Goal: Information Seeking & Learning: Find specific fact

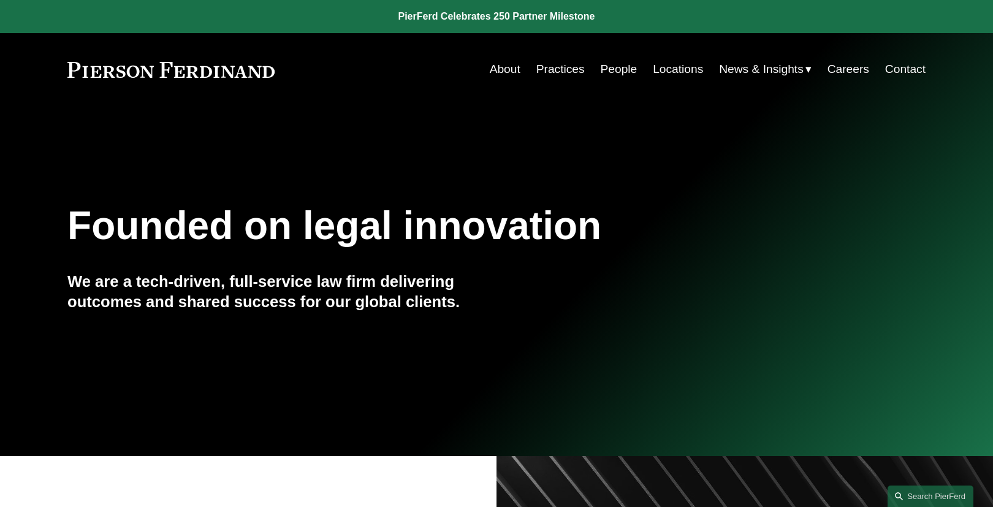
click at [609, 71] on link "People" at bounding box center [619, 69] width 37 height 23
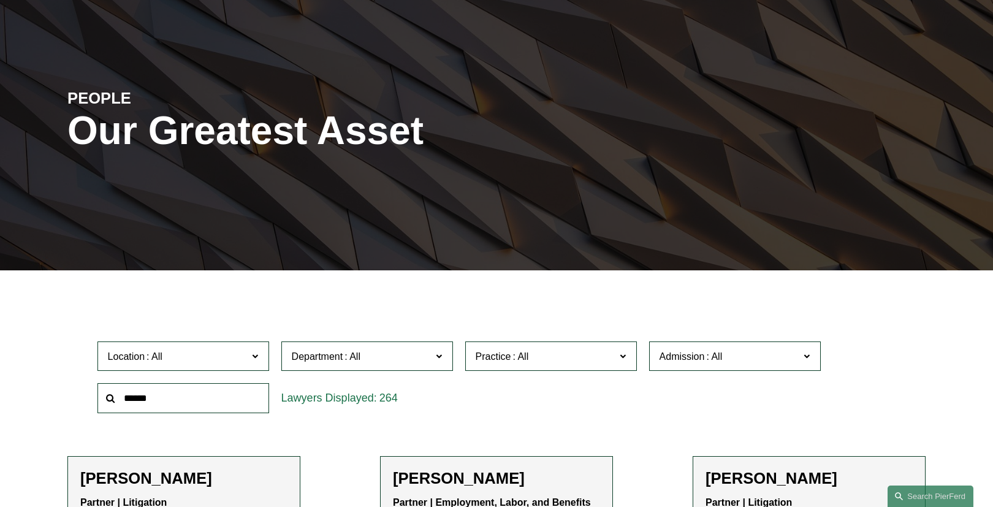
scroll to position [98, 0]
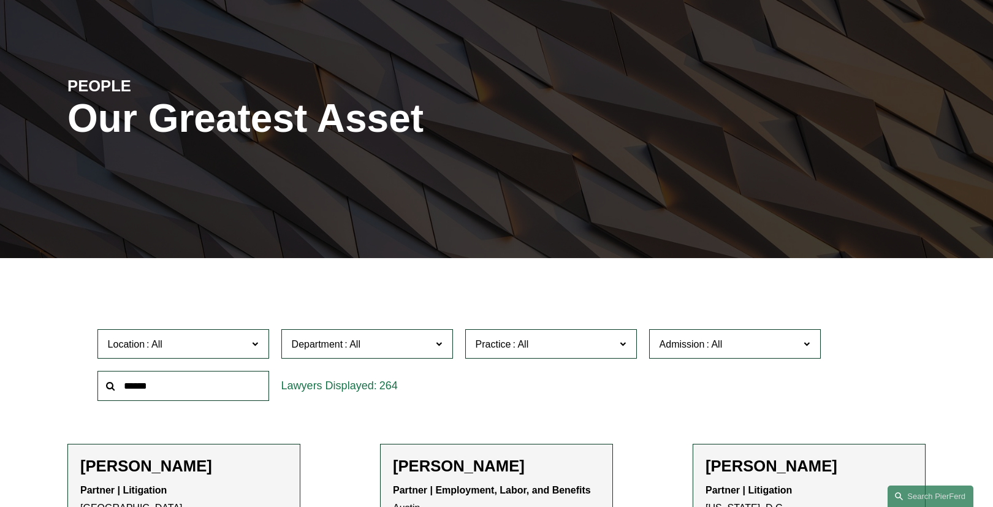
click at [181, 392] on input "text" at bounding box center [183, 386] width 172 height 30
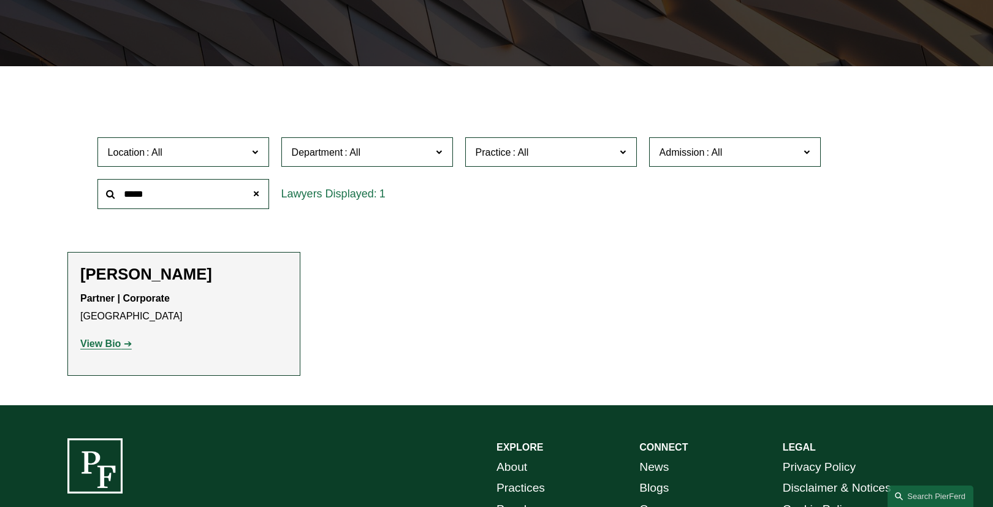
scroll to position [294, 0]
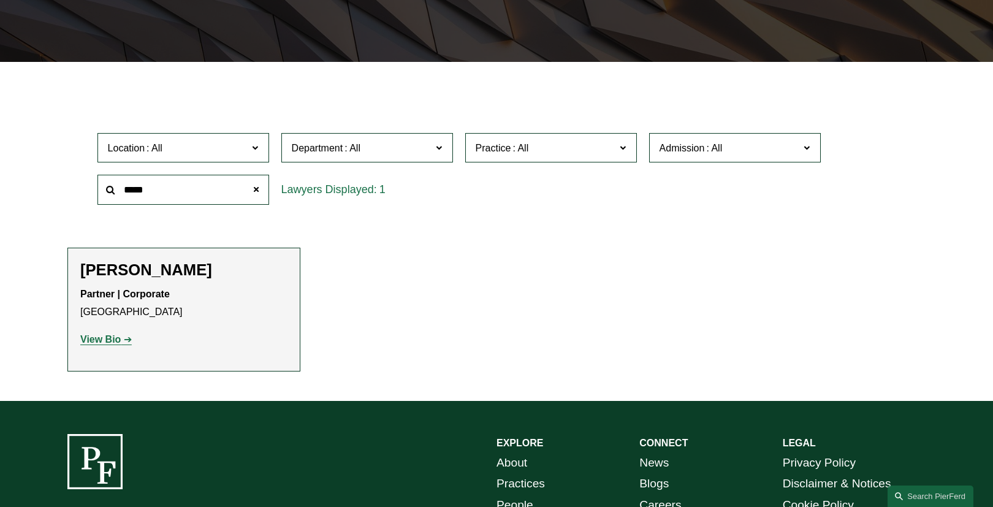
type input "*****"
click at [110, 340] on strong "View Bio" at bounding box center [100, 339] width 40 height 10
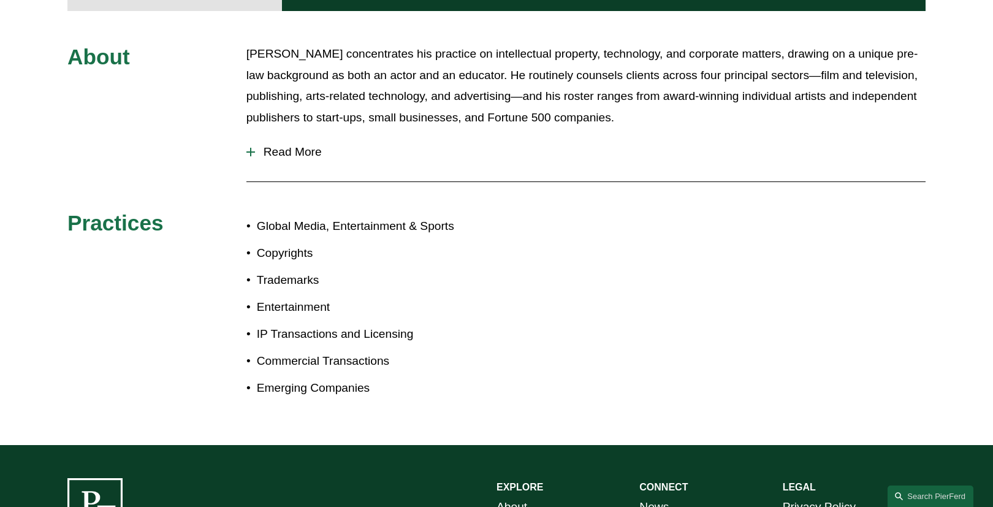
scroll to position [539, 0]
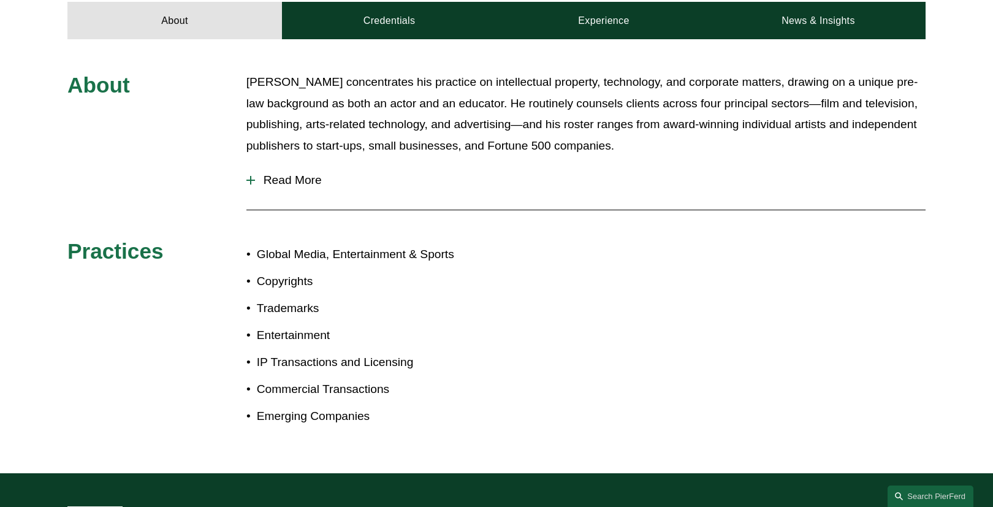
click at [306, 178] on span "Read More" at bounding box center [590, 179] width 671 height 13
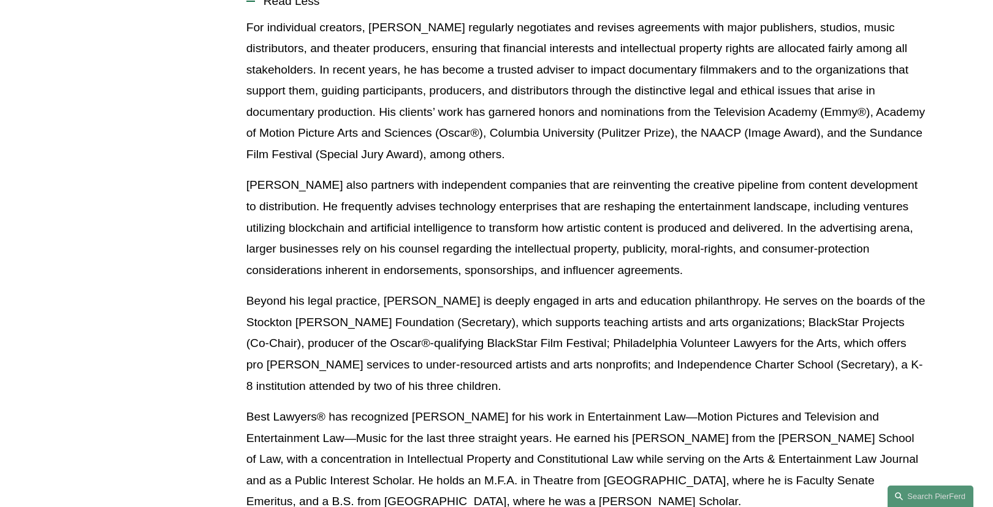
scroll to position [736, 0]
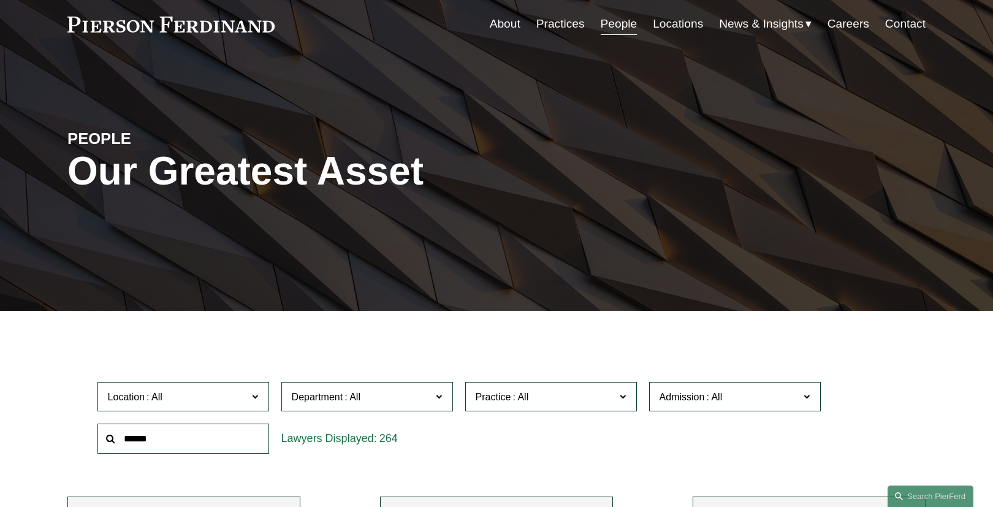
scroll to position [98, 0]
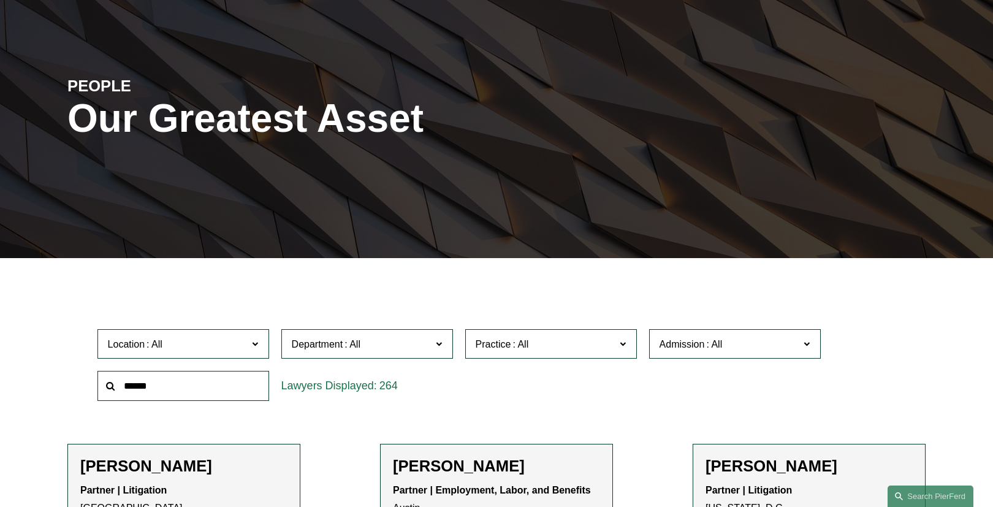
click at [192, 391] on input "text" at bounding box center [183, 386] width 172 height 30
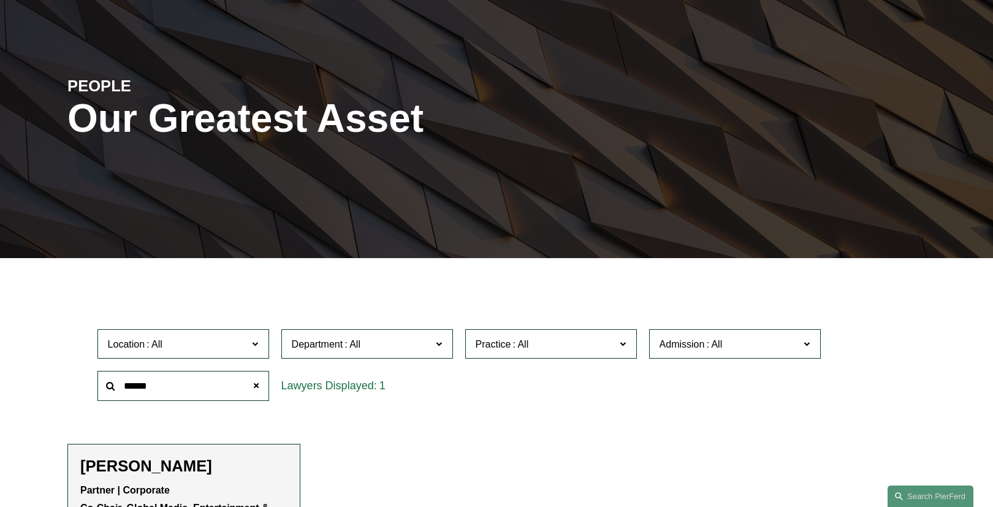
scroll to position [196, 0]
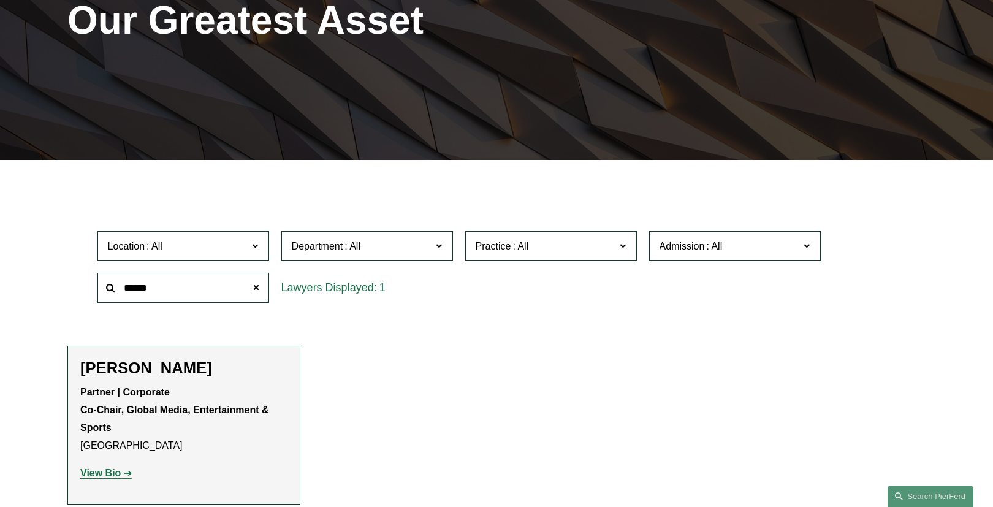
type input "******"
click at [106, 472] on strong "View Bio" at bounding box center [100, 473] width 40 height 10
